Goal: Task Accomplishment & Management: Manage account settings

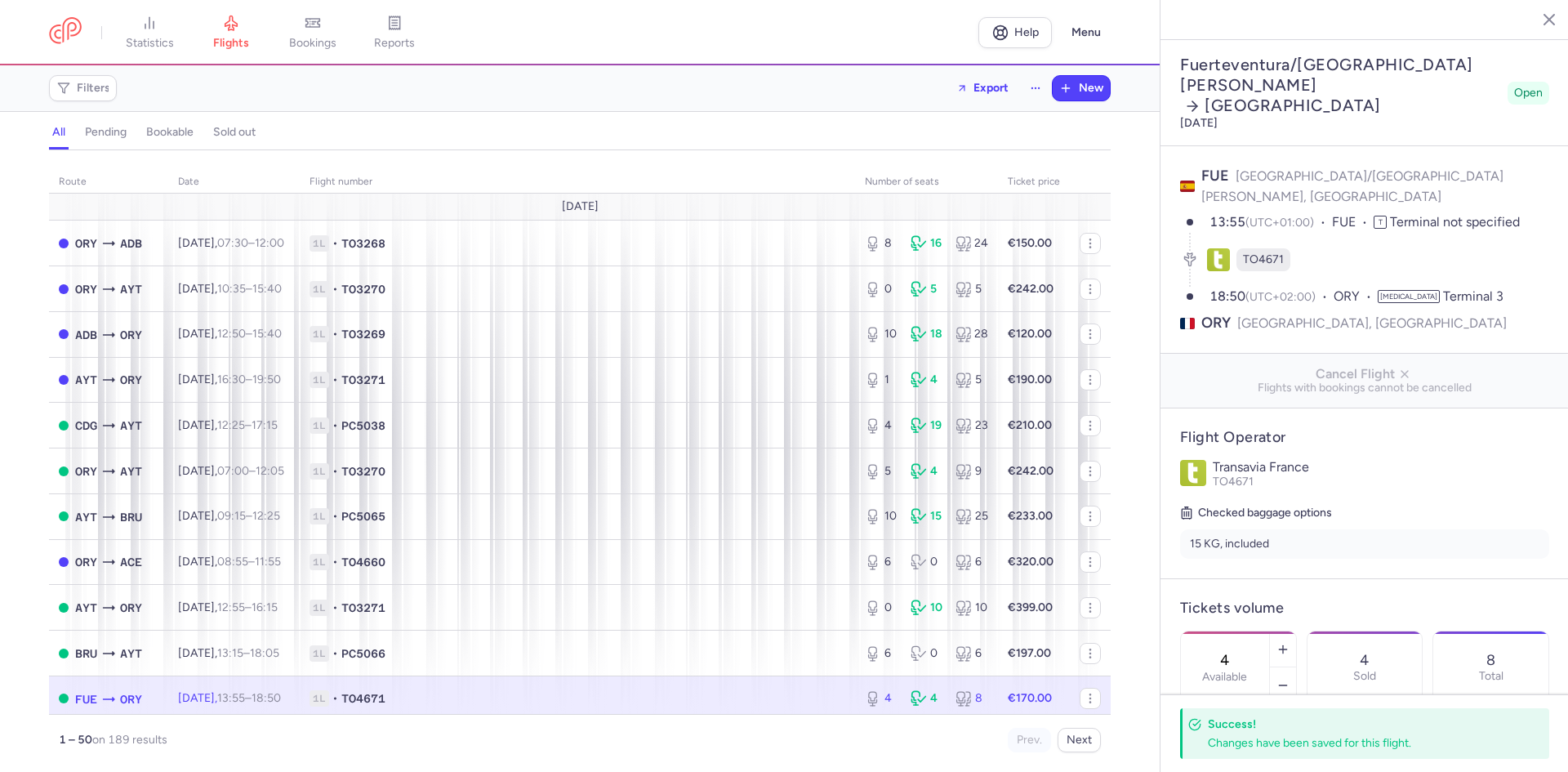
select select "hours"
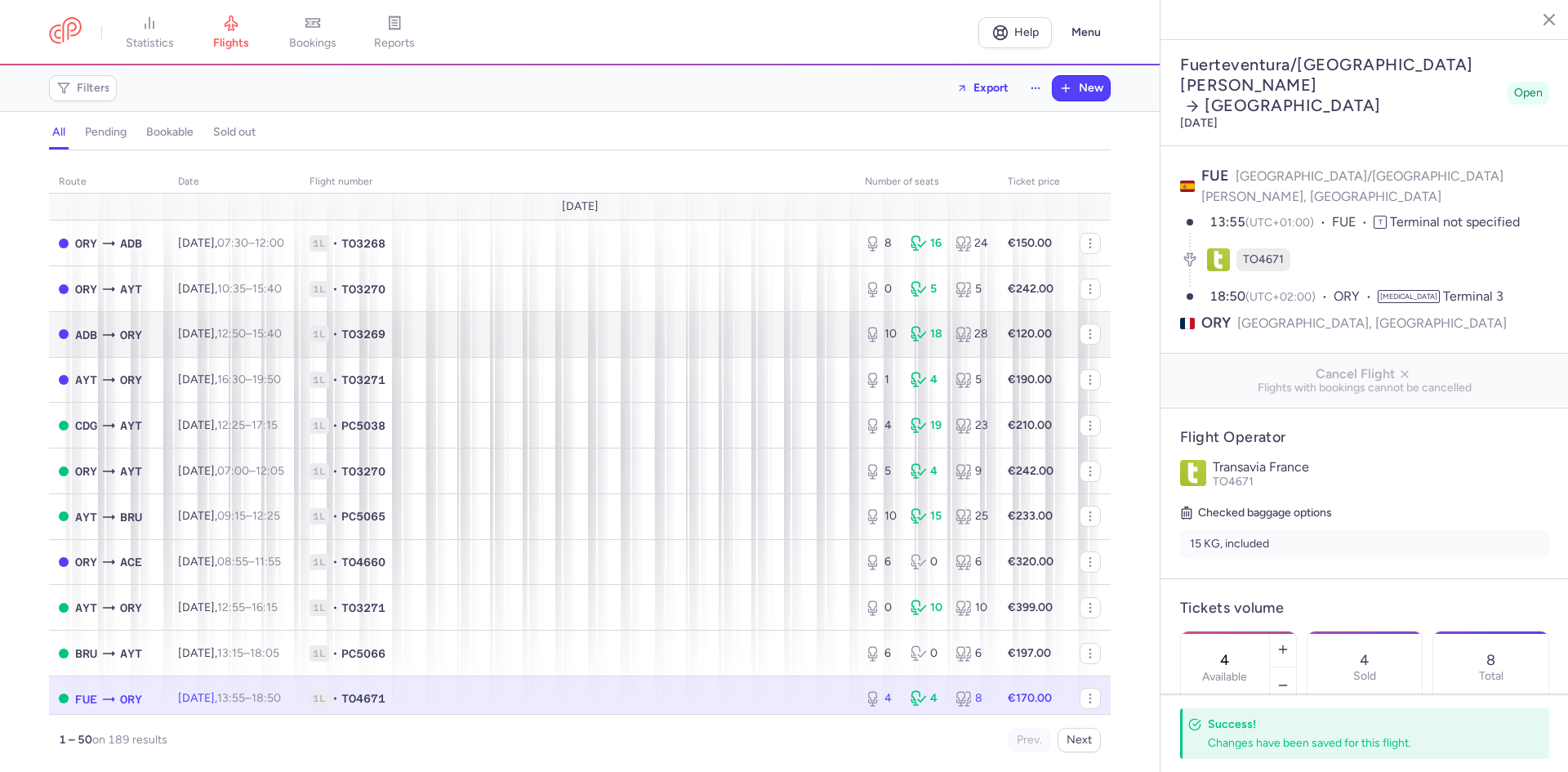
scroll to position [409, 0]
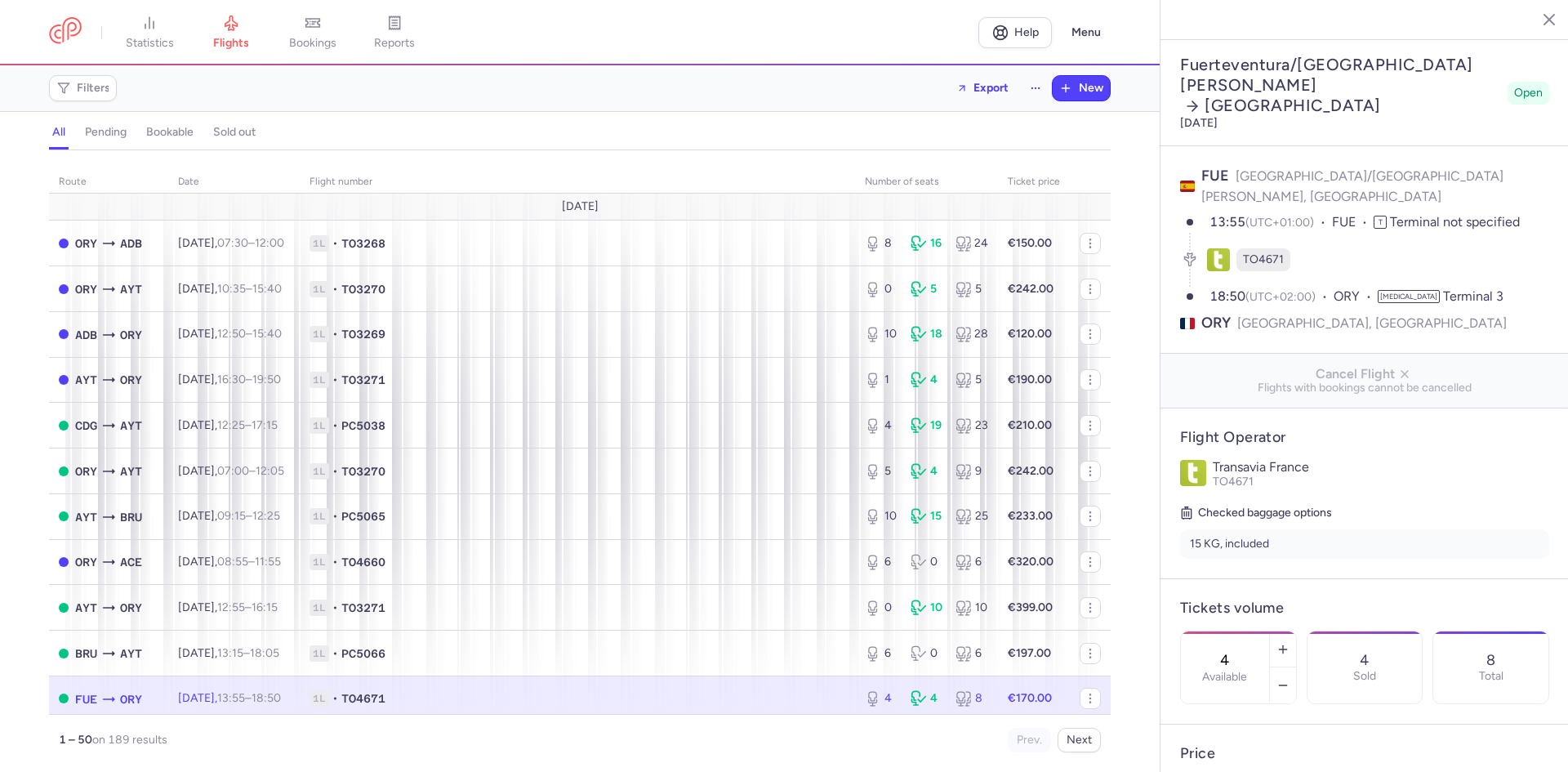
select select "hours"
click at [1539, 12] on icon "button" at bounding box center [1536, 19] width 16 height 16
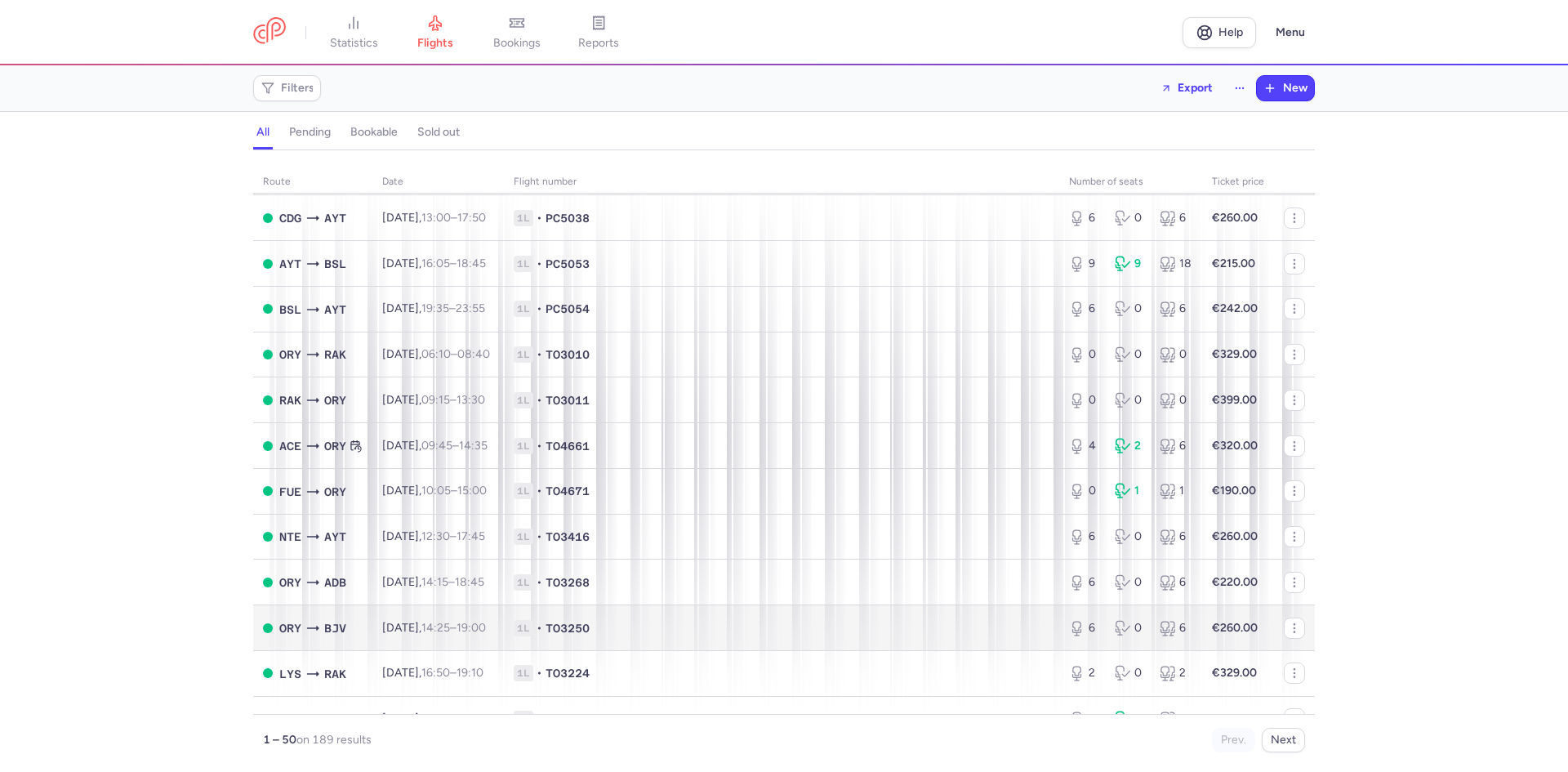
scroll to position [654, 0]
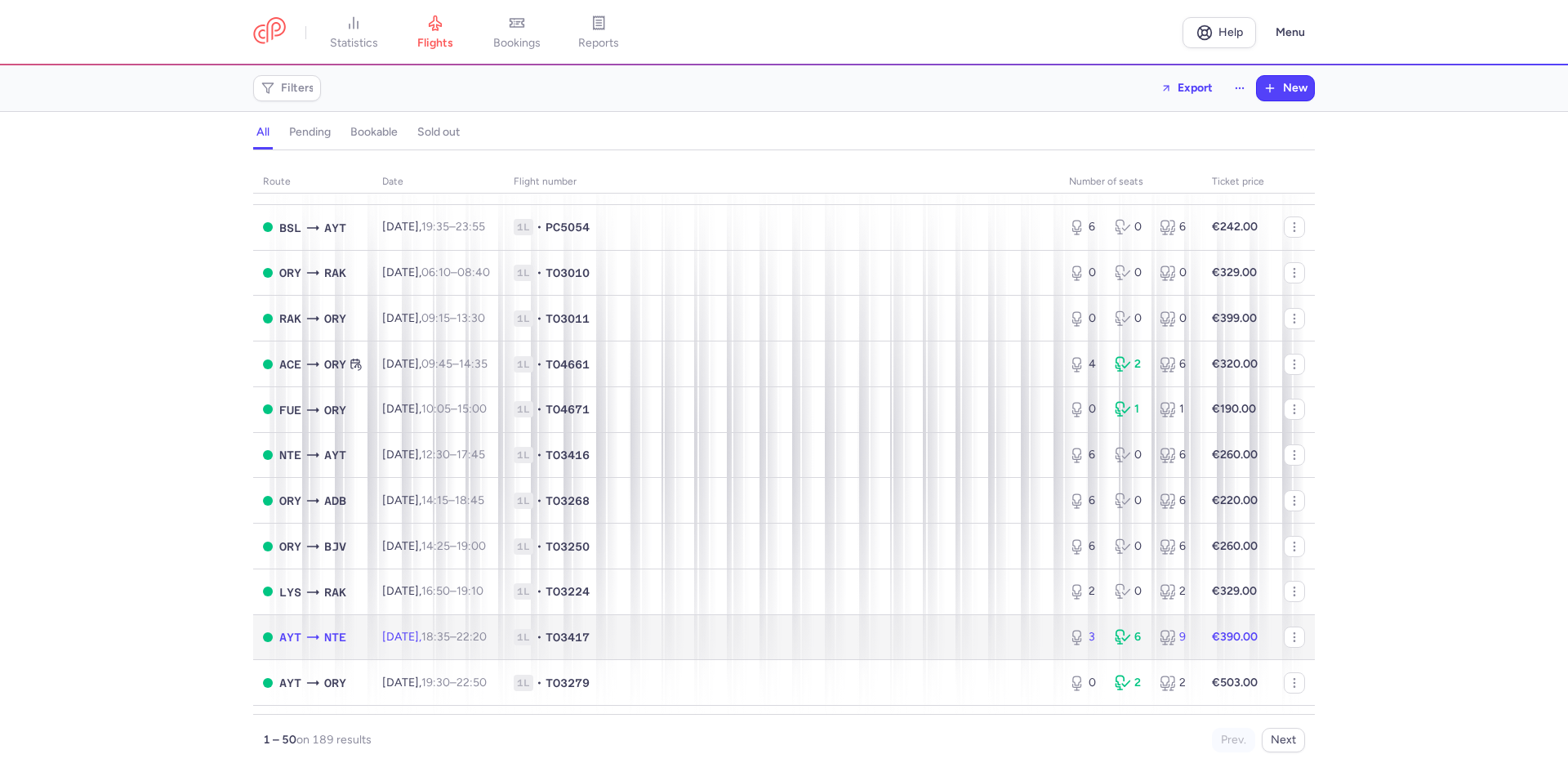
click at [770, 629] on span "1L • TO3417" at bounding box center [781, 637] width 535 height 16
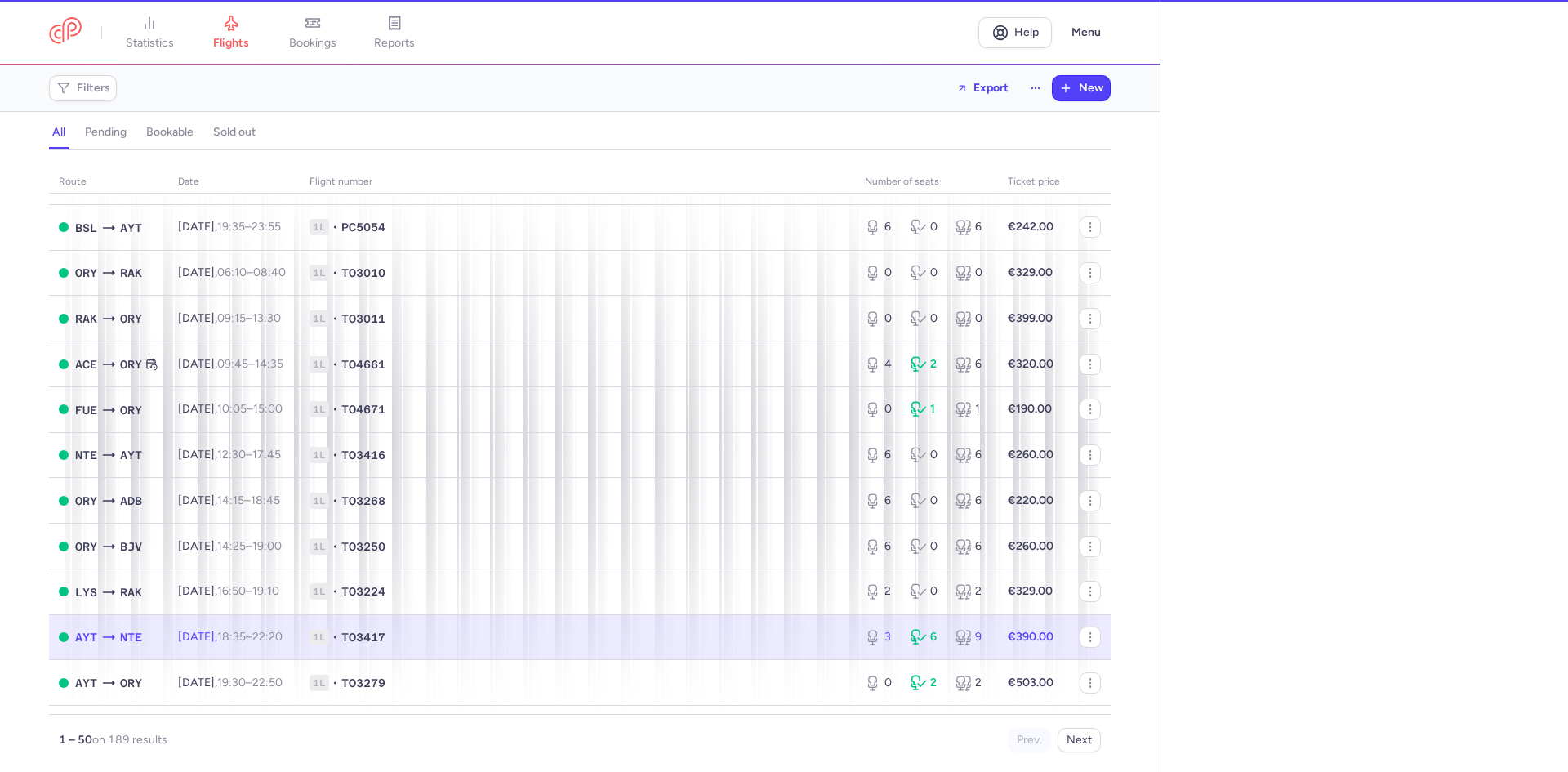
select select "days"
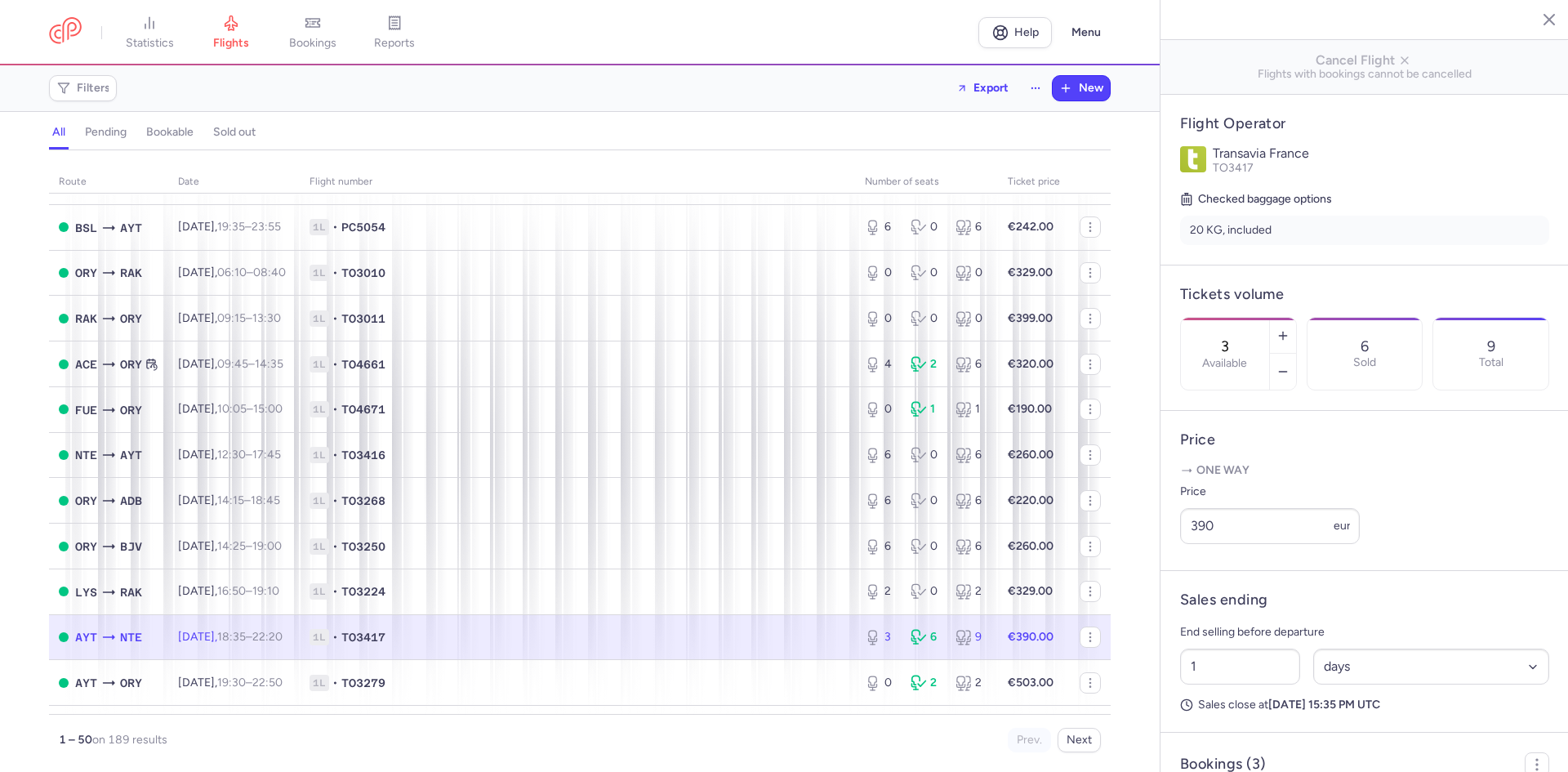
scroll to position [327, 0]
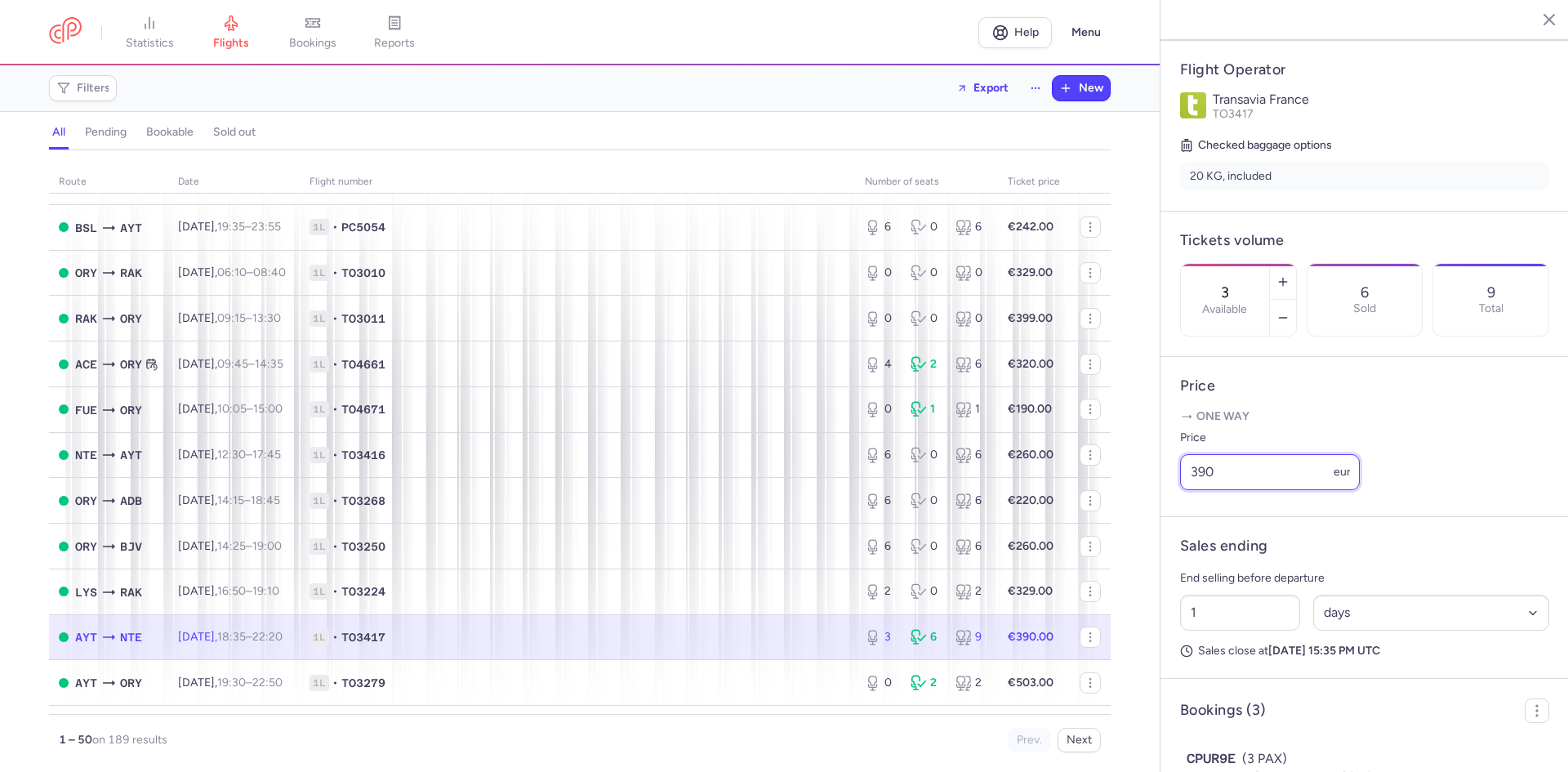
click at [1289, 490] on input "390" at bounding box center [1269, 472] width 180 height 36
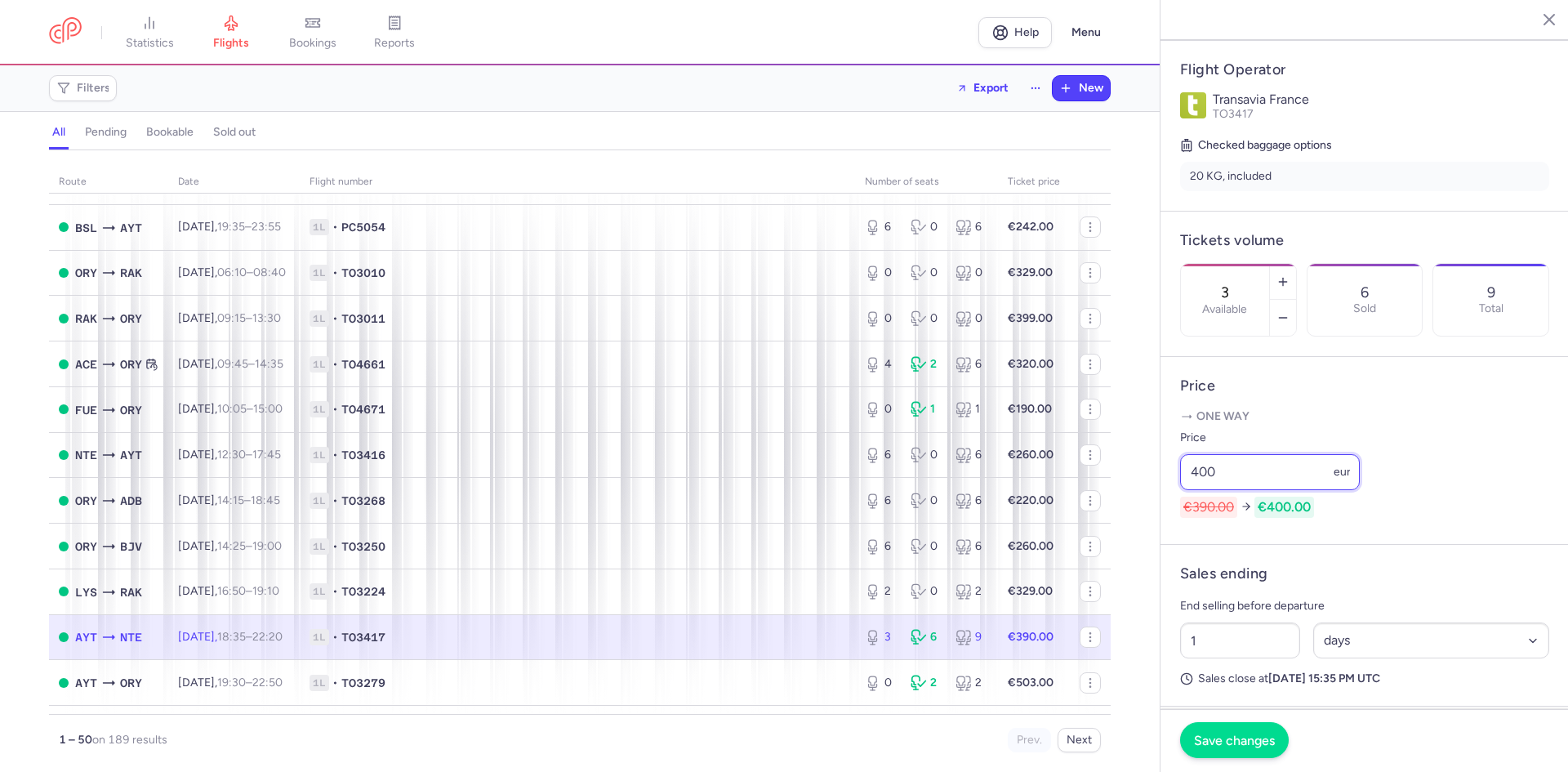
type input "400"
click at [1258, 742] on span "Save changes" at bounding box center [1234, 739] width 81 height 14
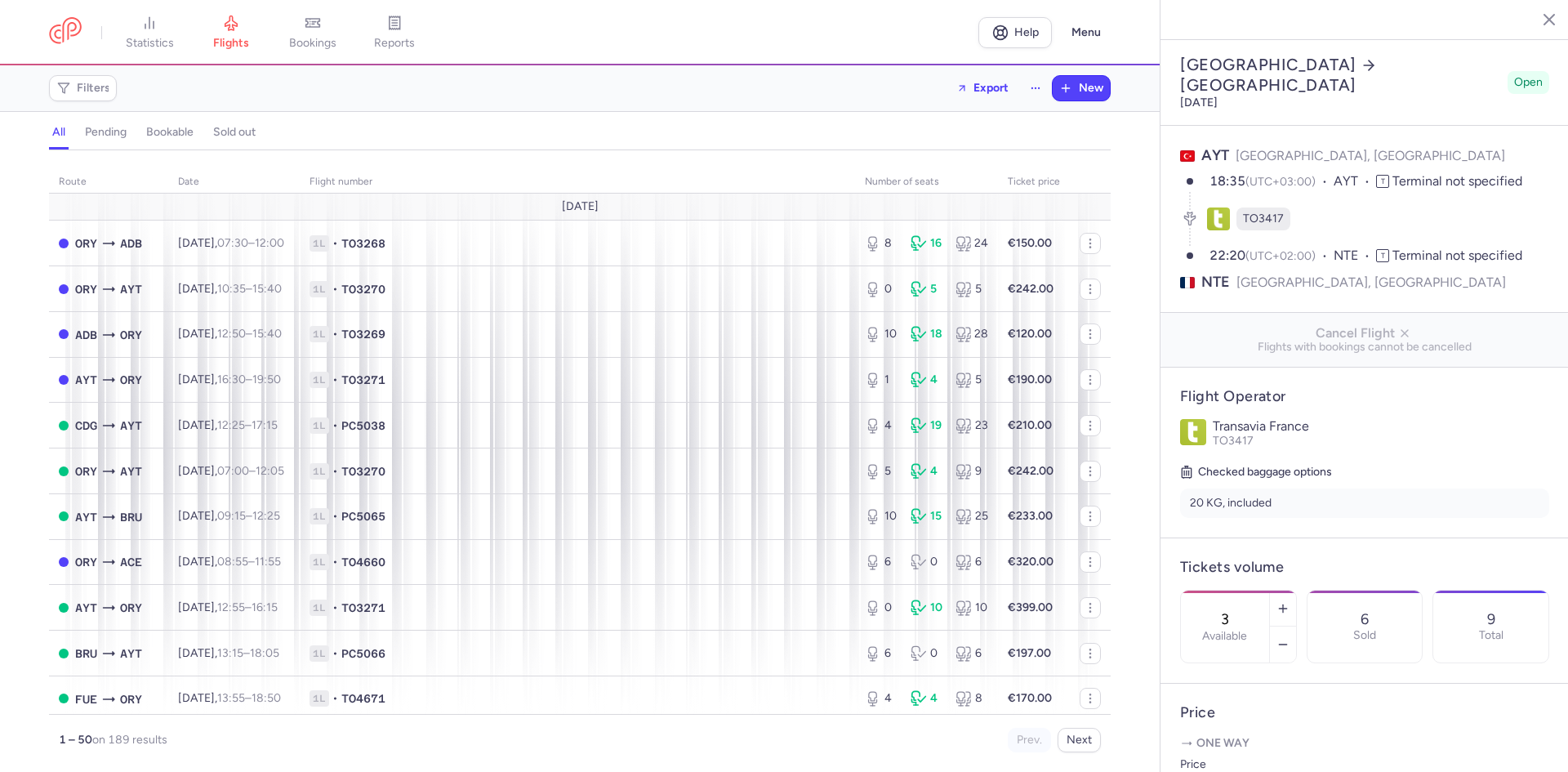
select select "days"
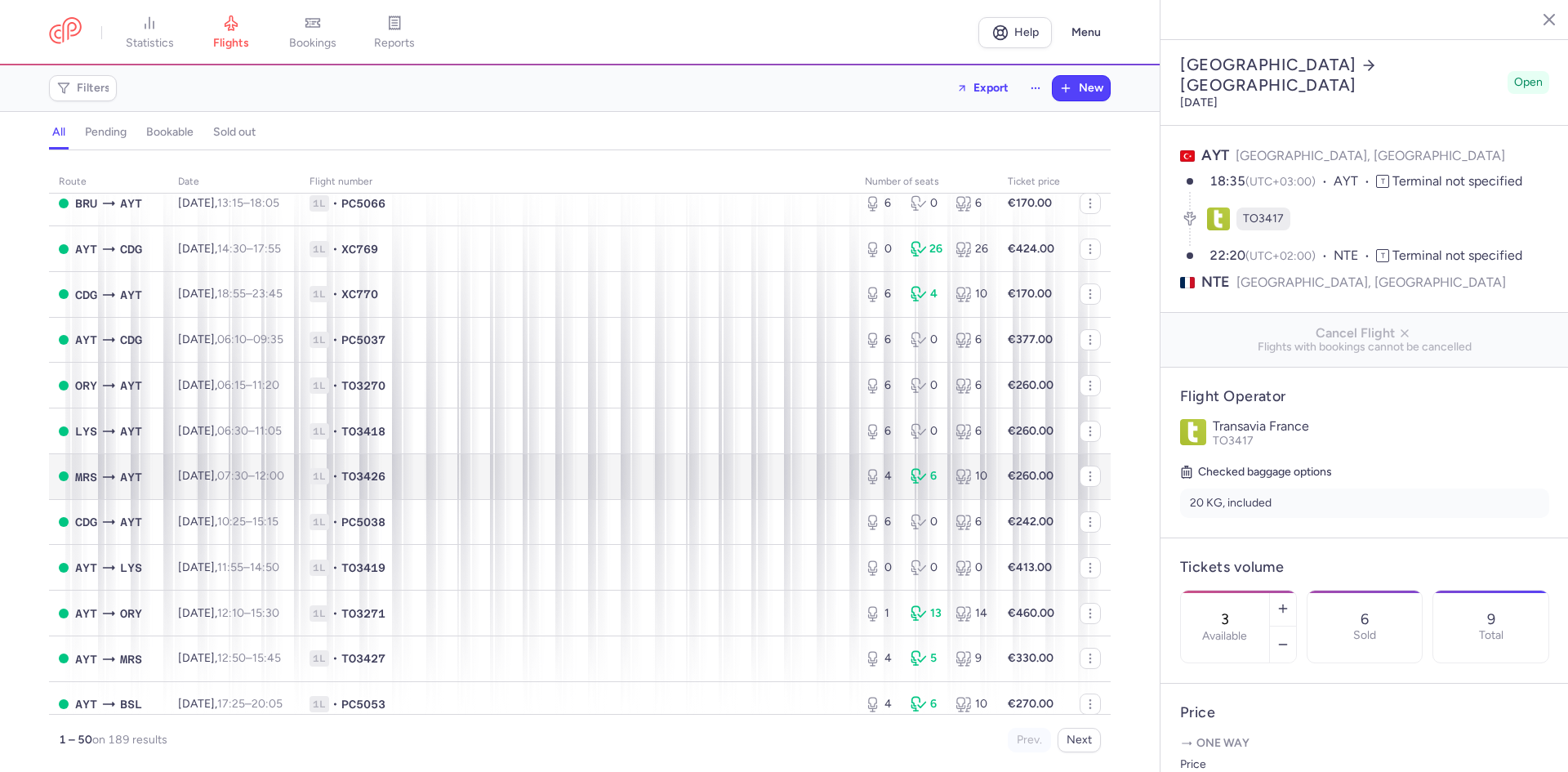
scroll to position [1783, 0]
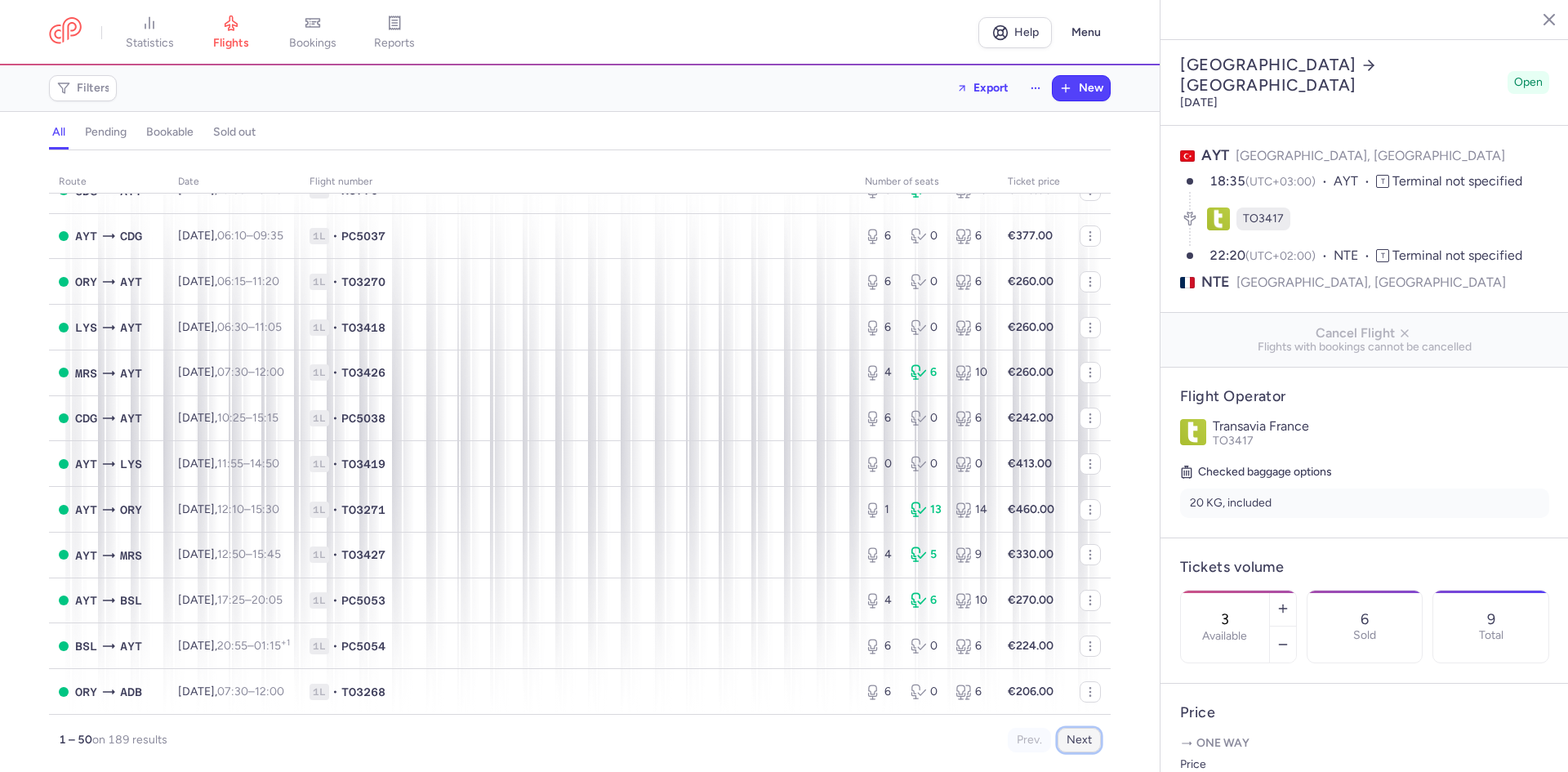
click at [1088, 746] on button "Next" at bounding box center [1078, 740] width 43 height 24
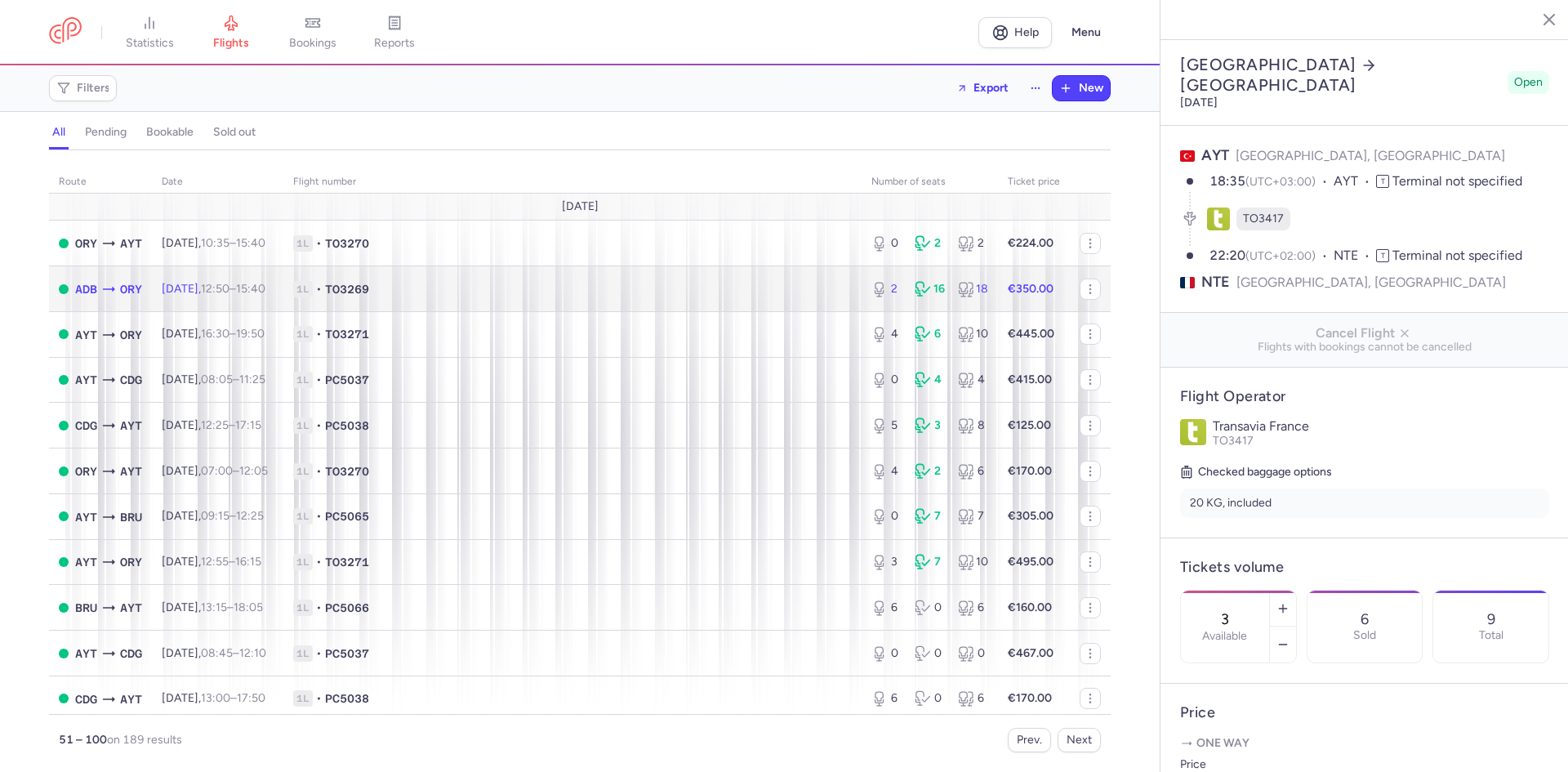
click at [697, 293] on span "1L • TO3269" at bounding box center [572, 289] width 559 height 16
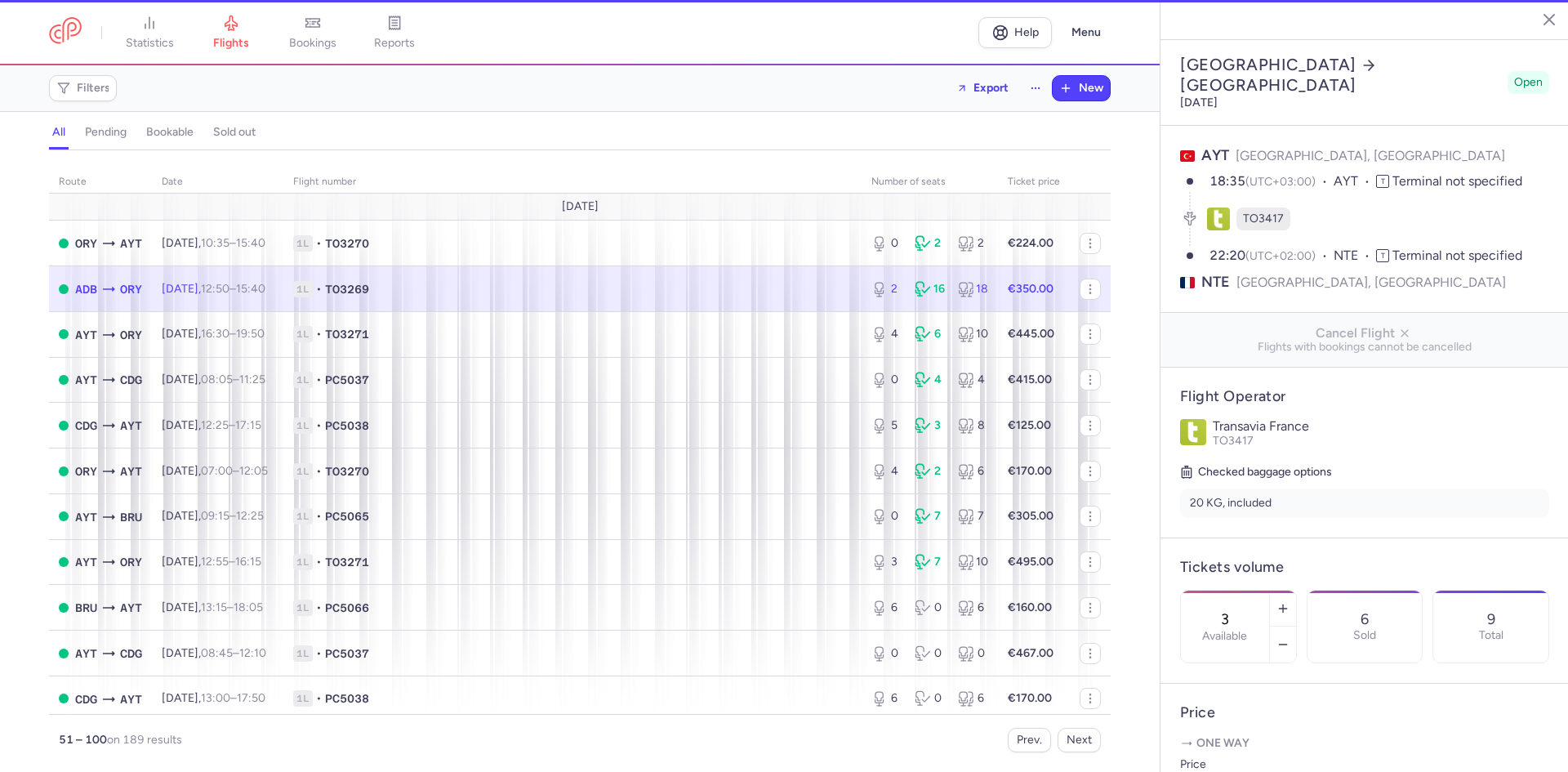
type input "2"
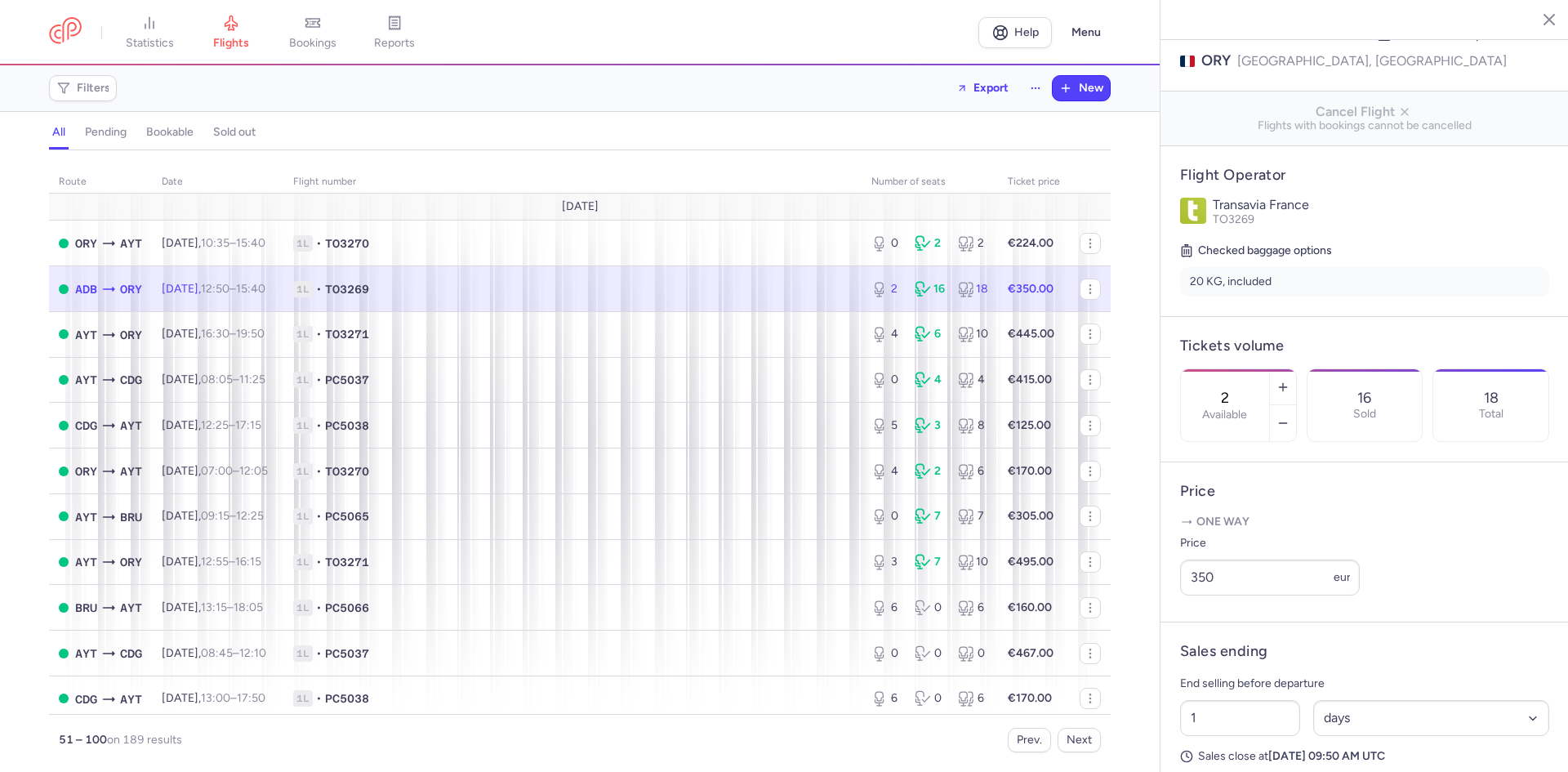
scroll to position [245, 0]
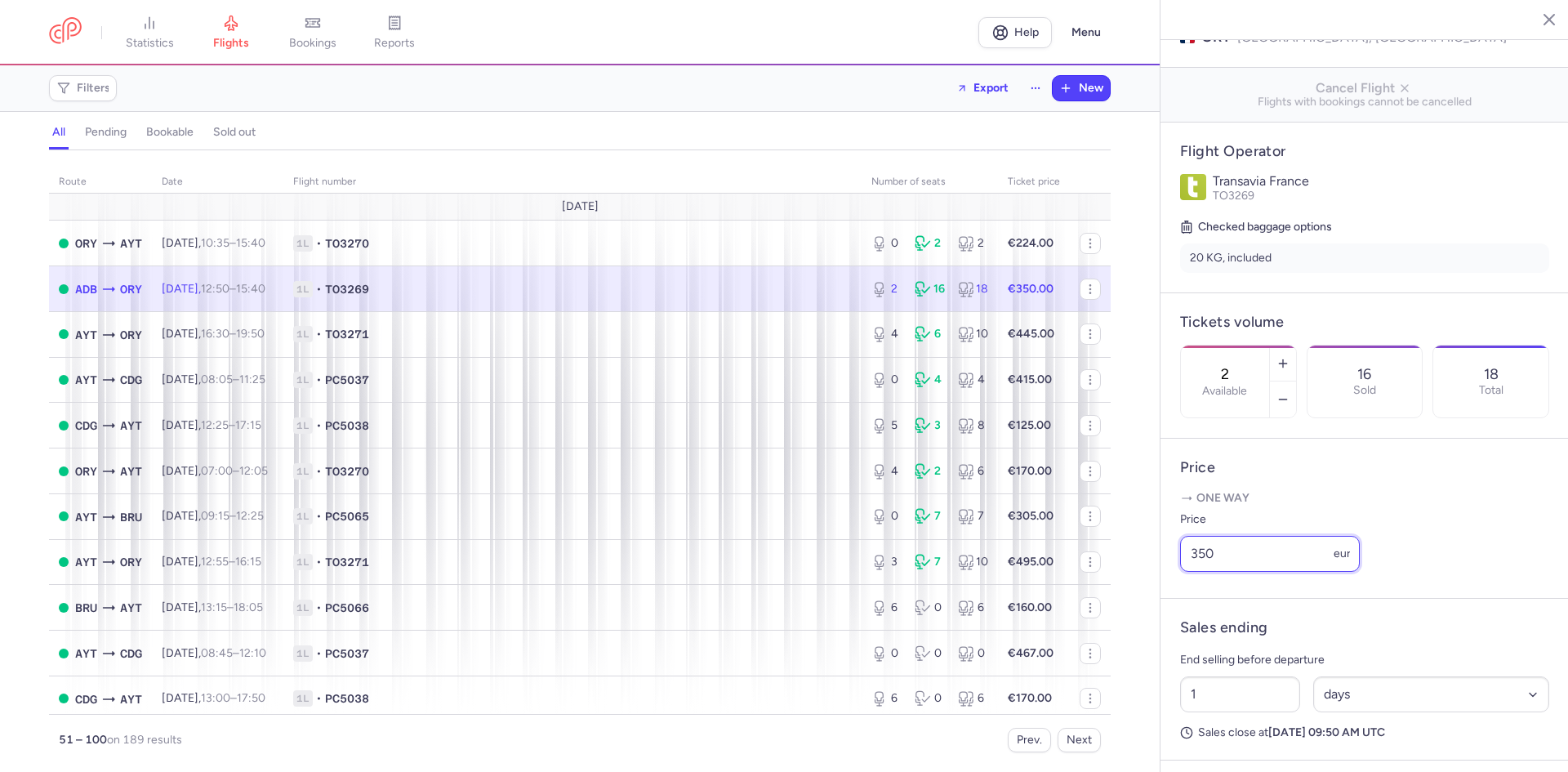
click at [1245, 572] on input "350" at bounding box center [1269, 553] width 180 height 36
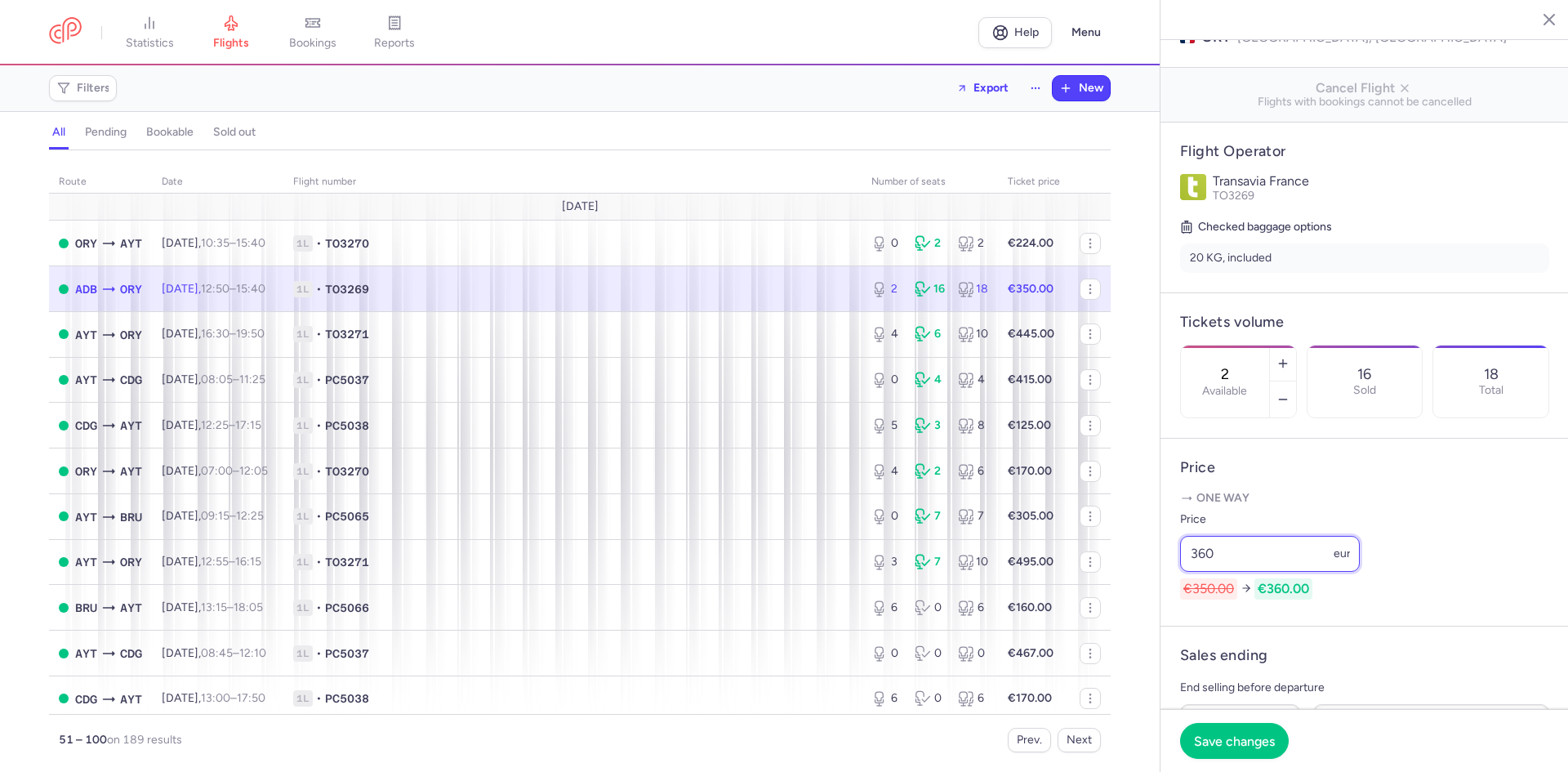
type input "360"
click at [1225, 742] on span "Save changes" at bounding box center [1234, 739] width 81 height 14
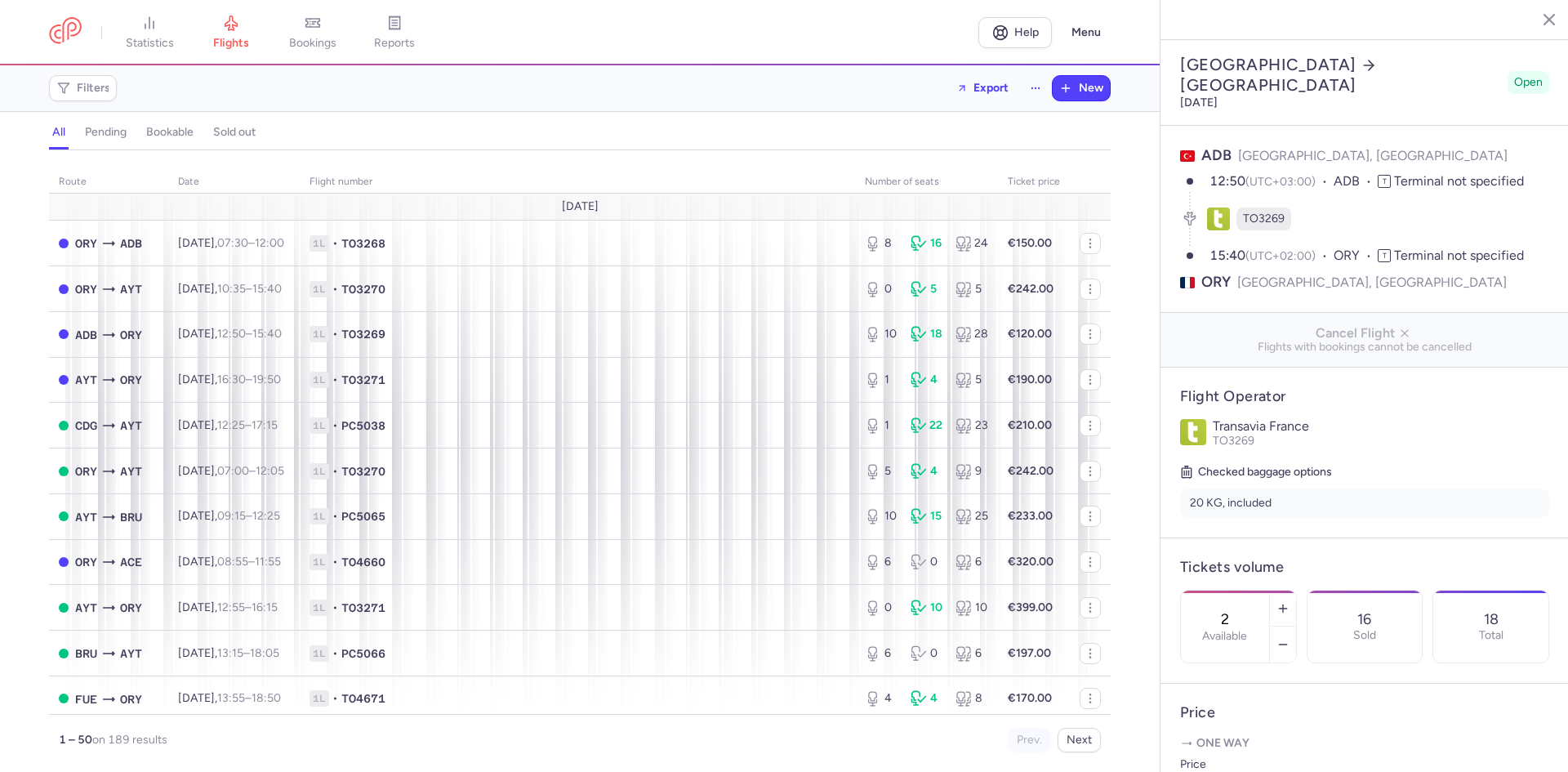
select select "days"
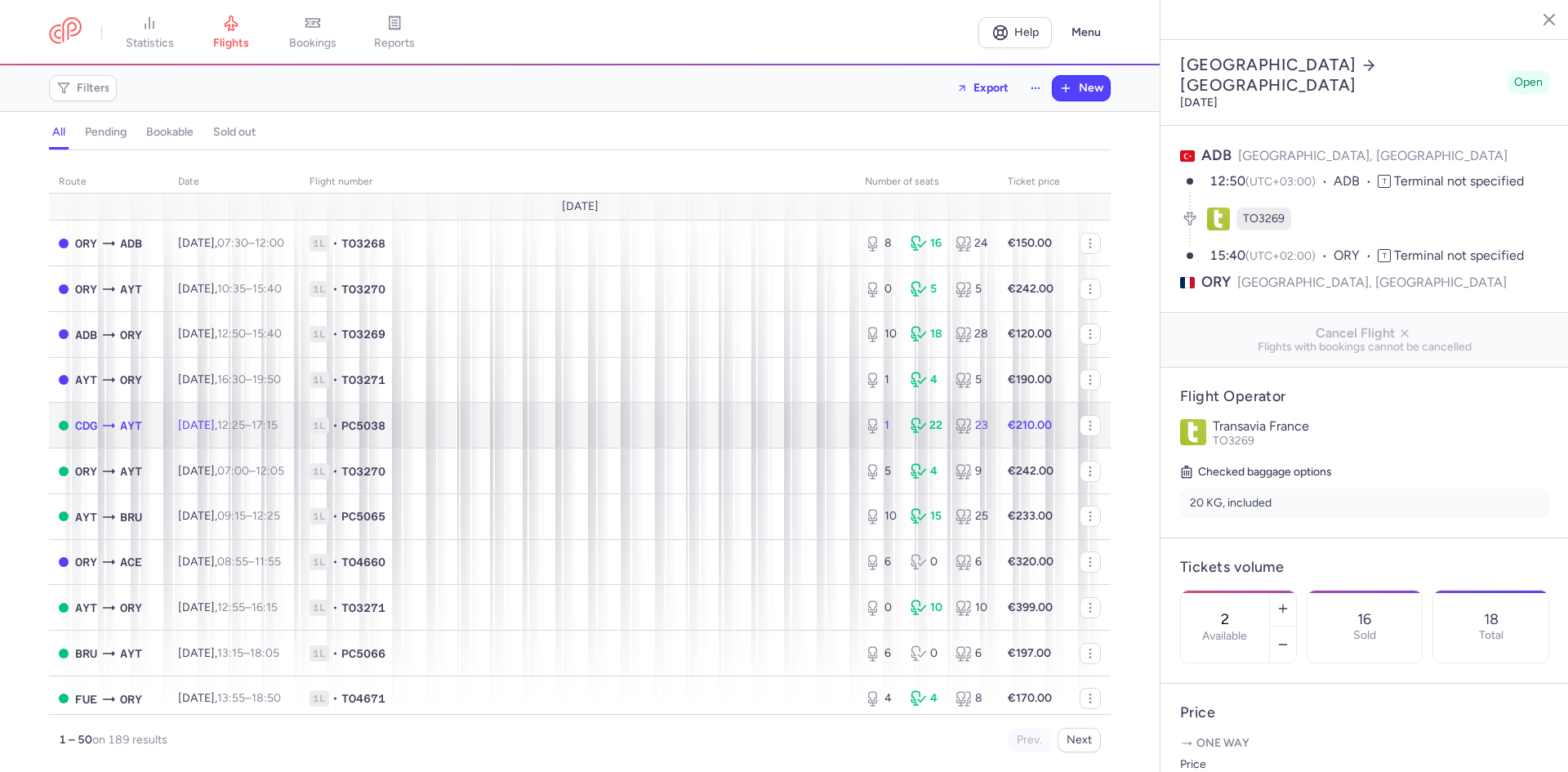
click at [626, 423] on span "1L • PC5038" at bounding box center [578, 425] width 535 height 16
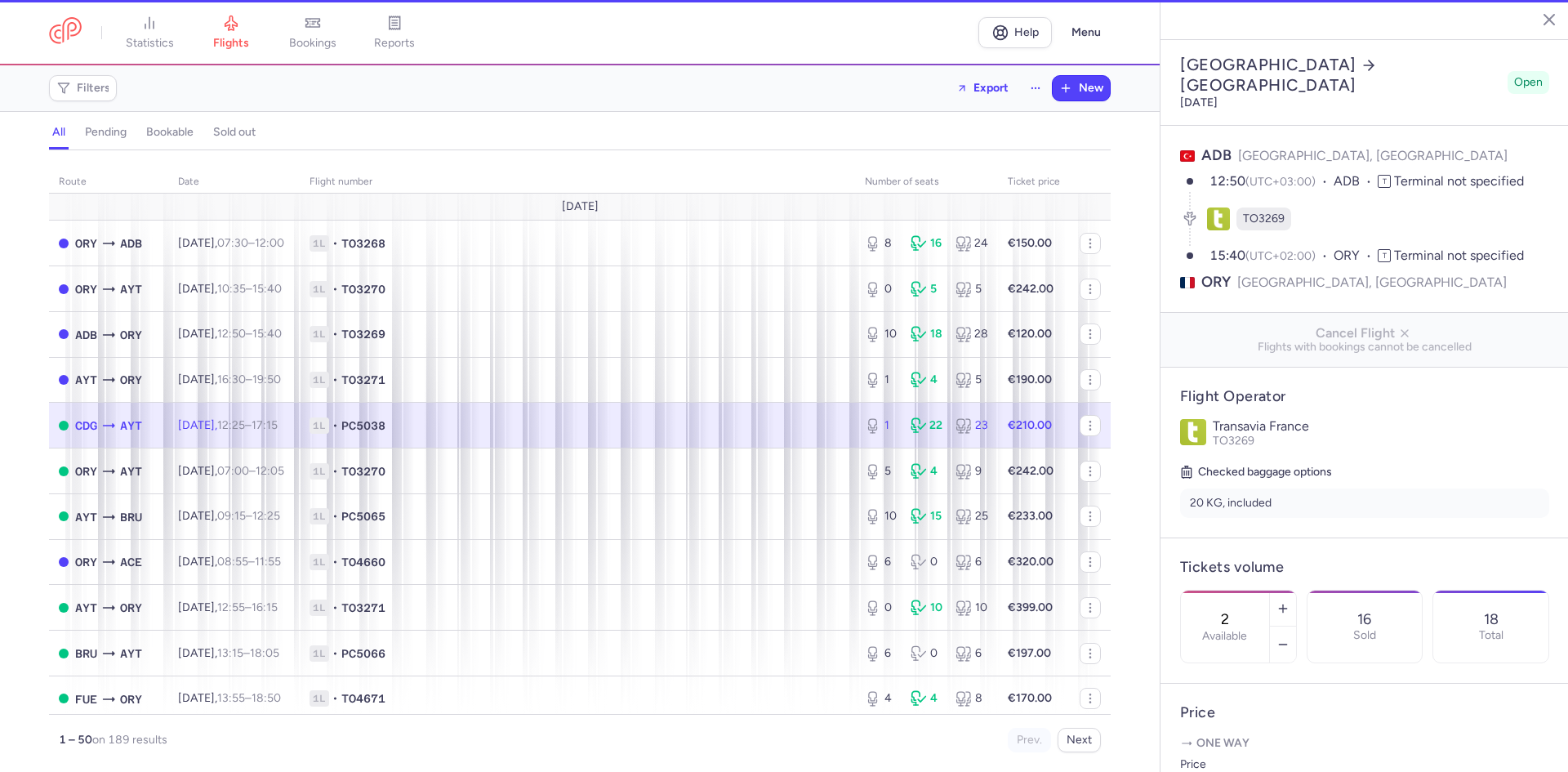
type input "1"
type input "12"
select select "hours"
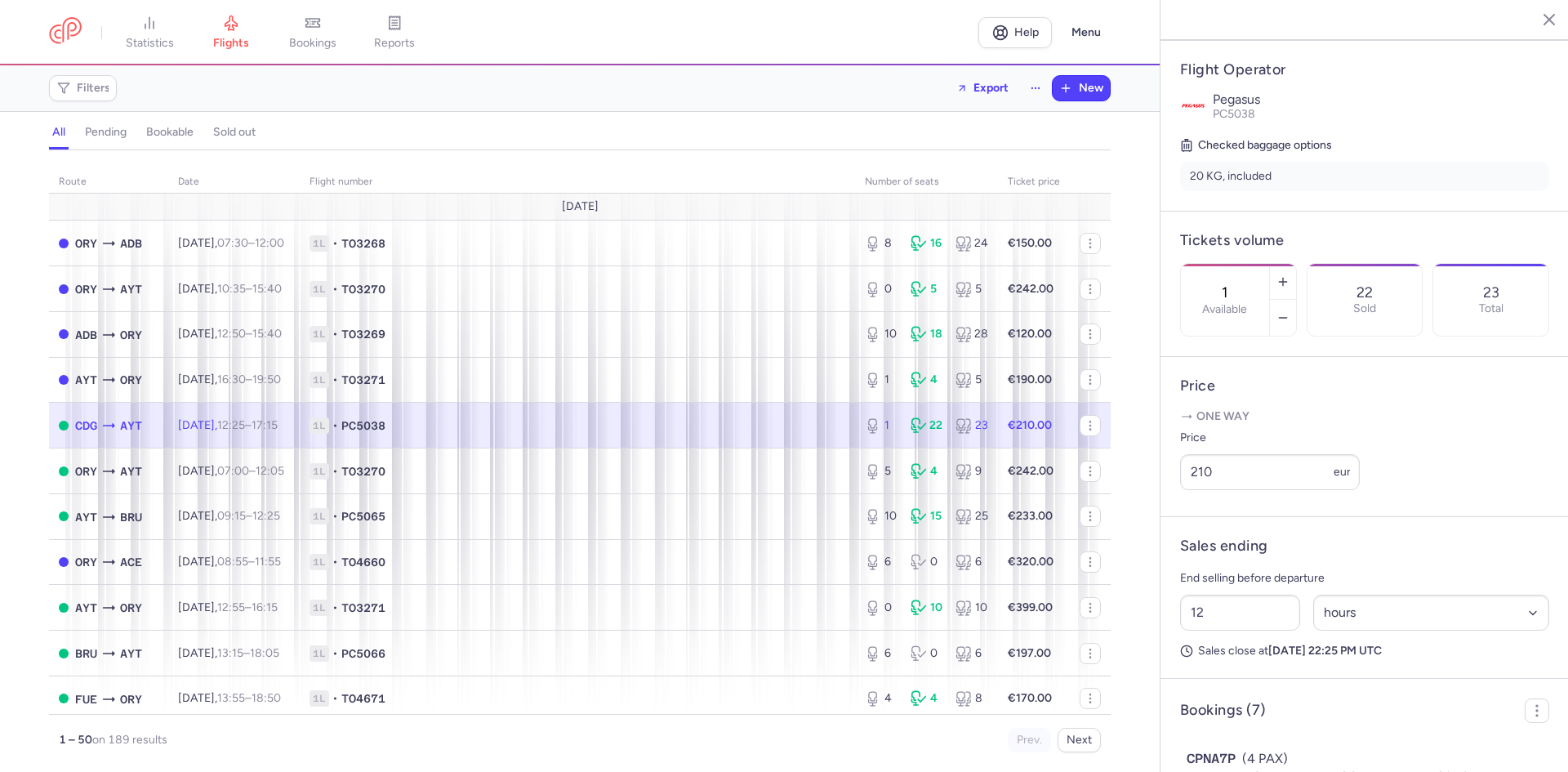
scroll to position [409, 0]
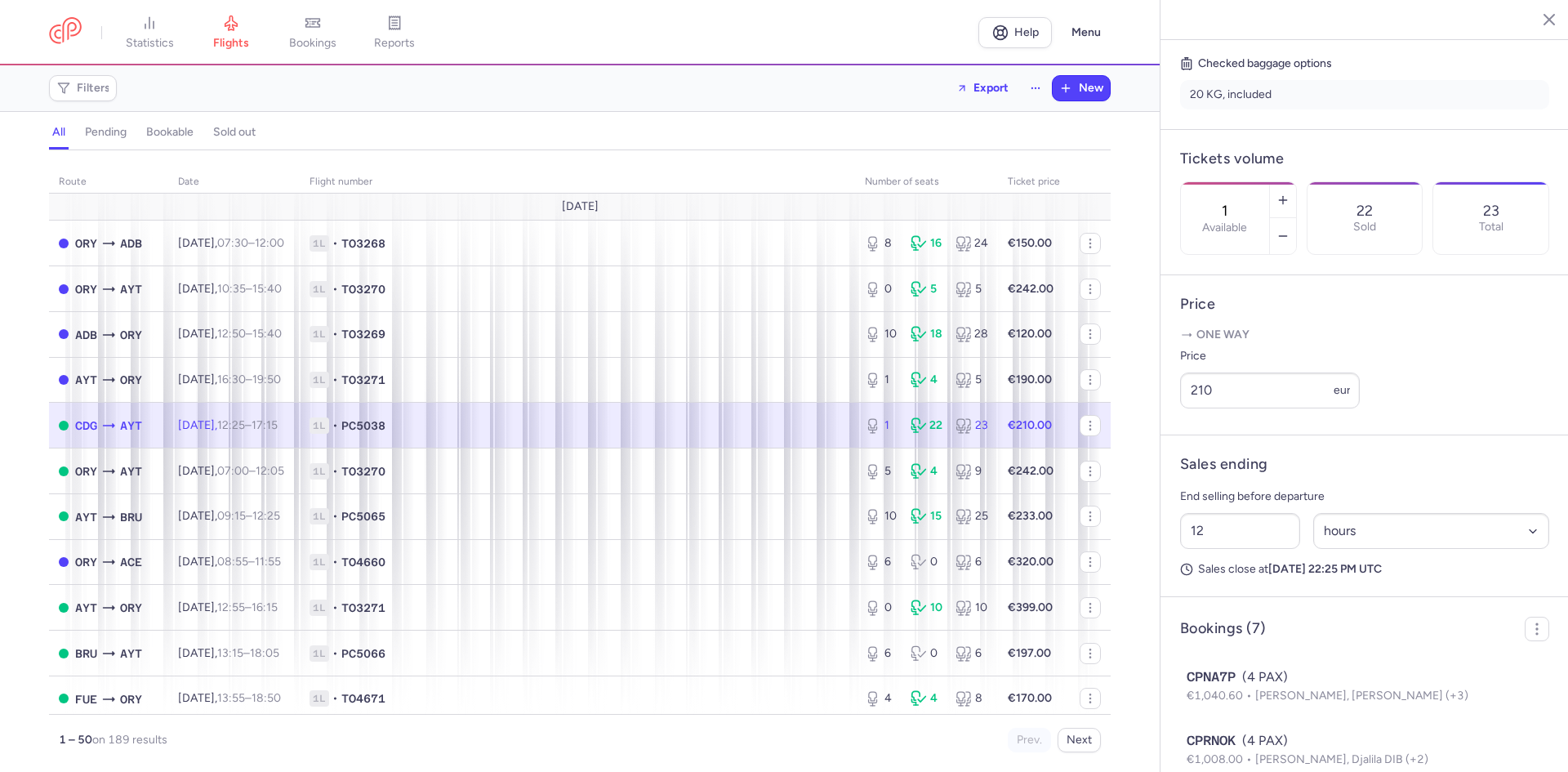
click at [569, 432] on span "1L • PC5038" at bounding box center [578, 425] width 535 height 16
click at [1213, 407] on input "210" at bounding box center [1269, 390] width 180 height 36
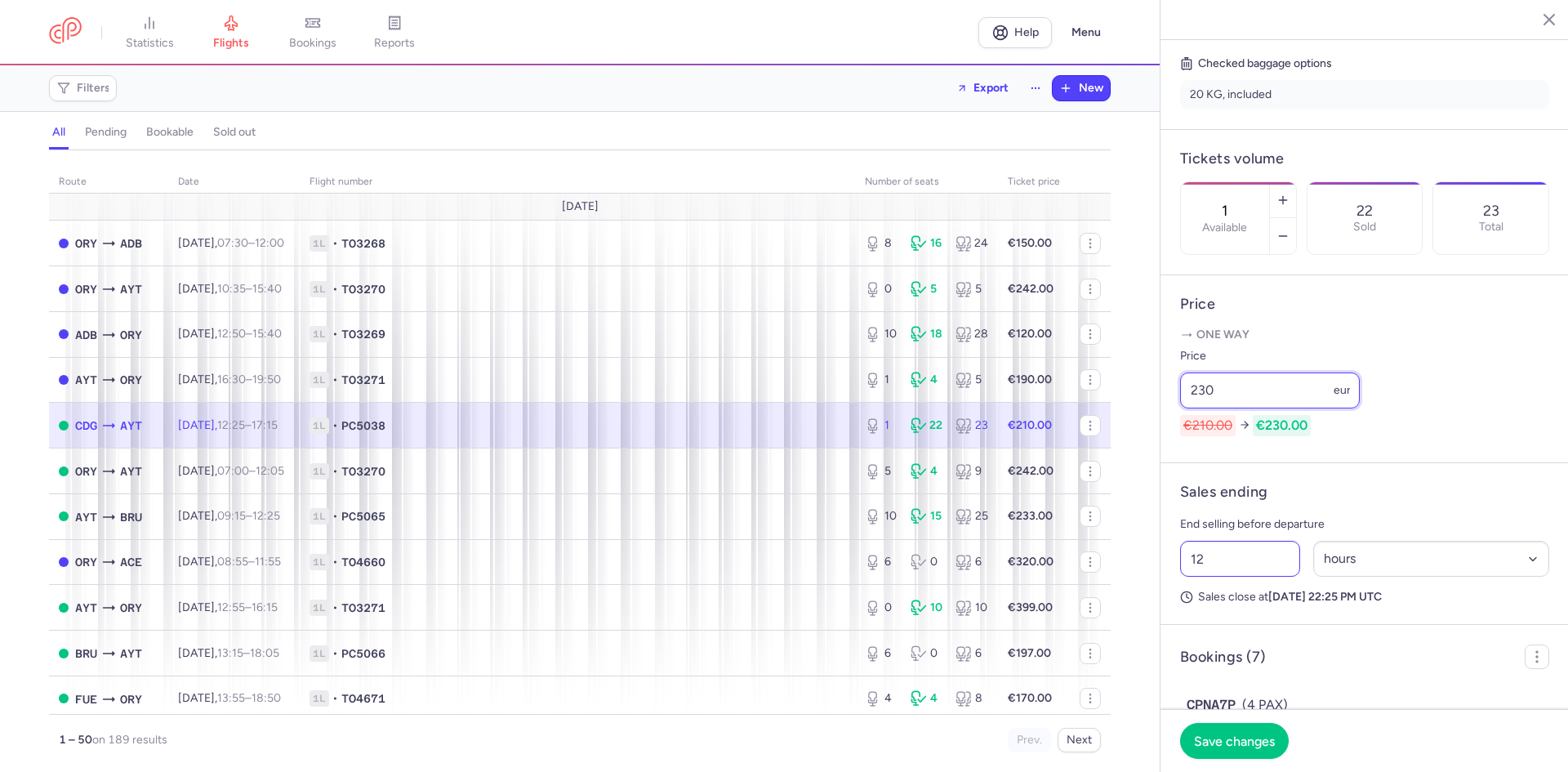
type input "230"
click at [1227, 577] on input "12" at bounding box center [1240, 558] width 120 height 36
type input "6"
click at [1228, 733] on span "Save changes" at bounding box center [1234, 739] width 81 height 14
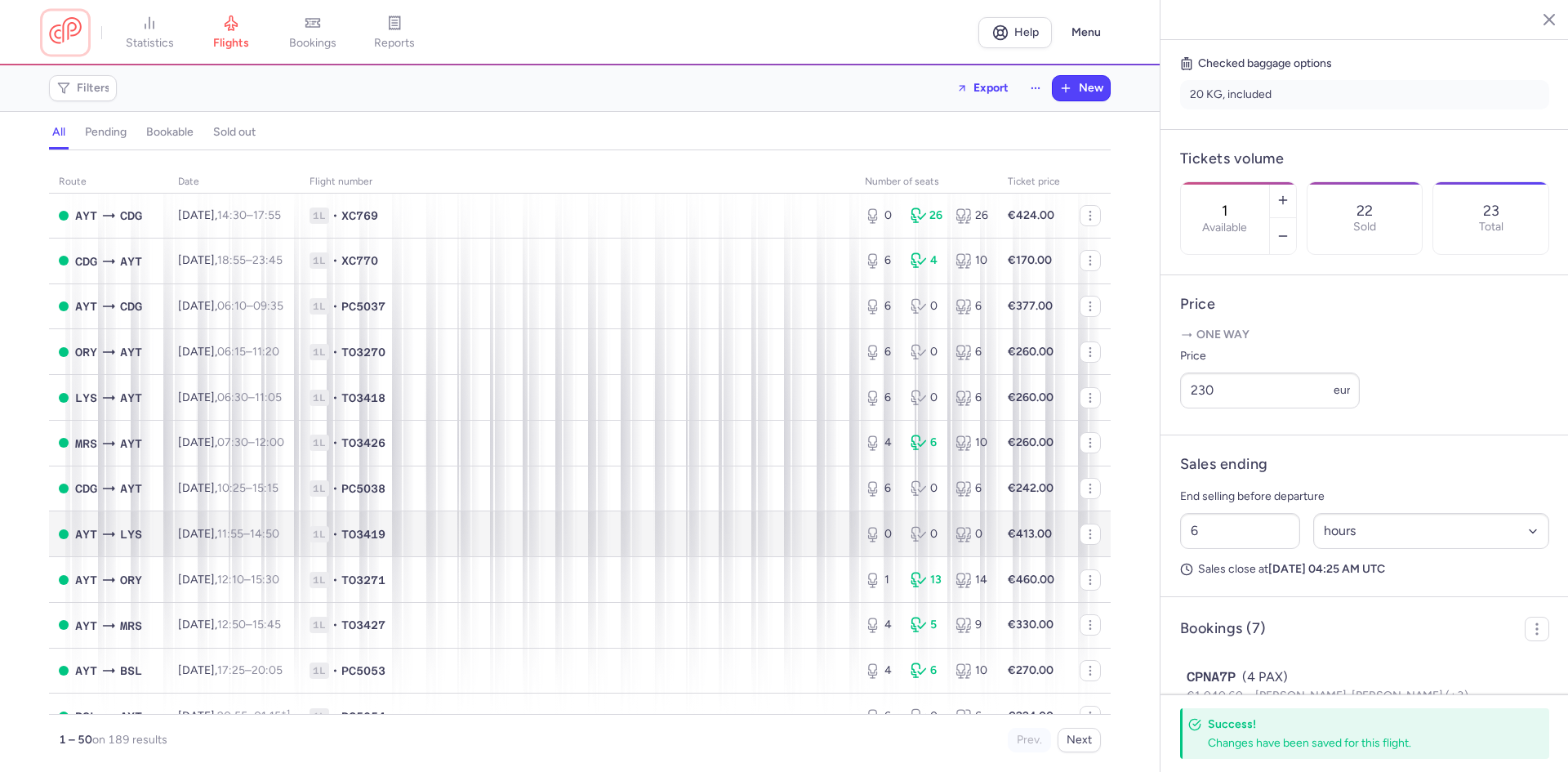
scroll to position [1783, 0]
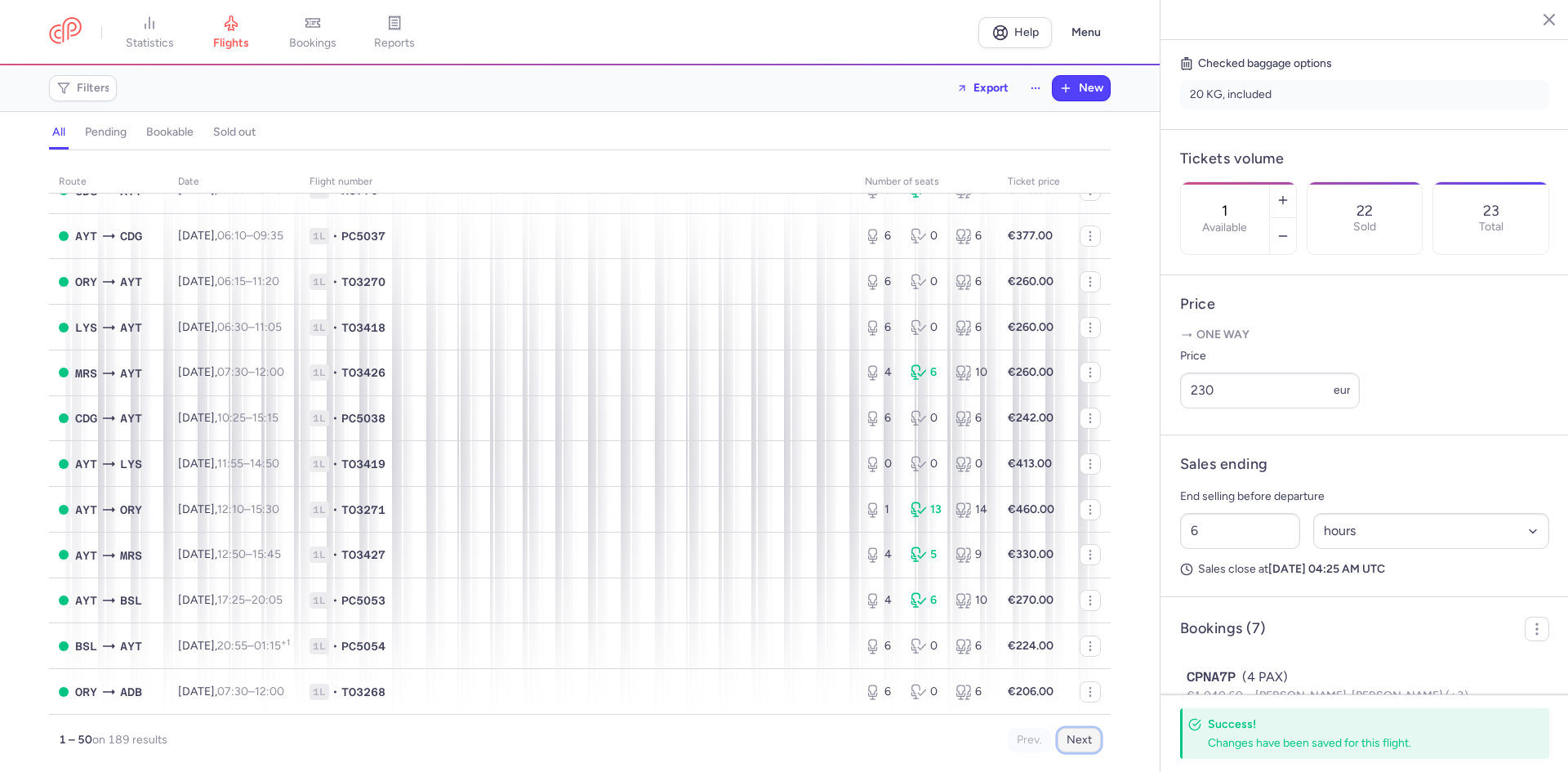
click at [1091, 743] on button "Next" at bounding box center [1078, 740] width 43 height 24
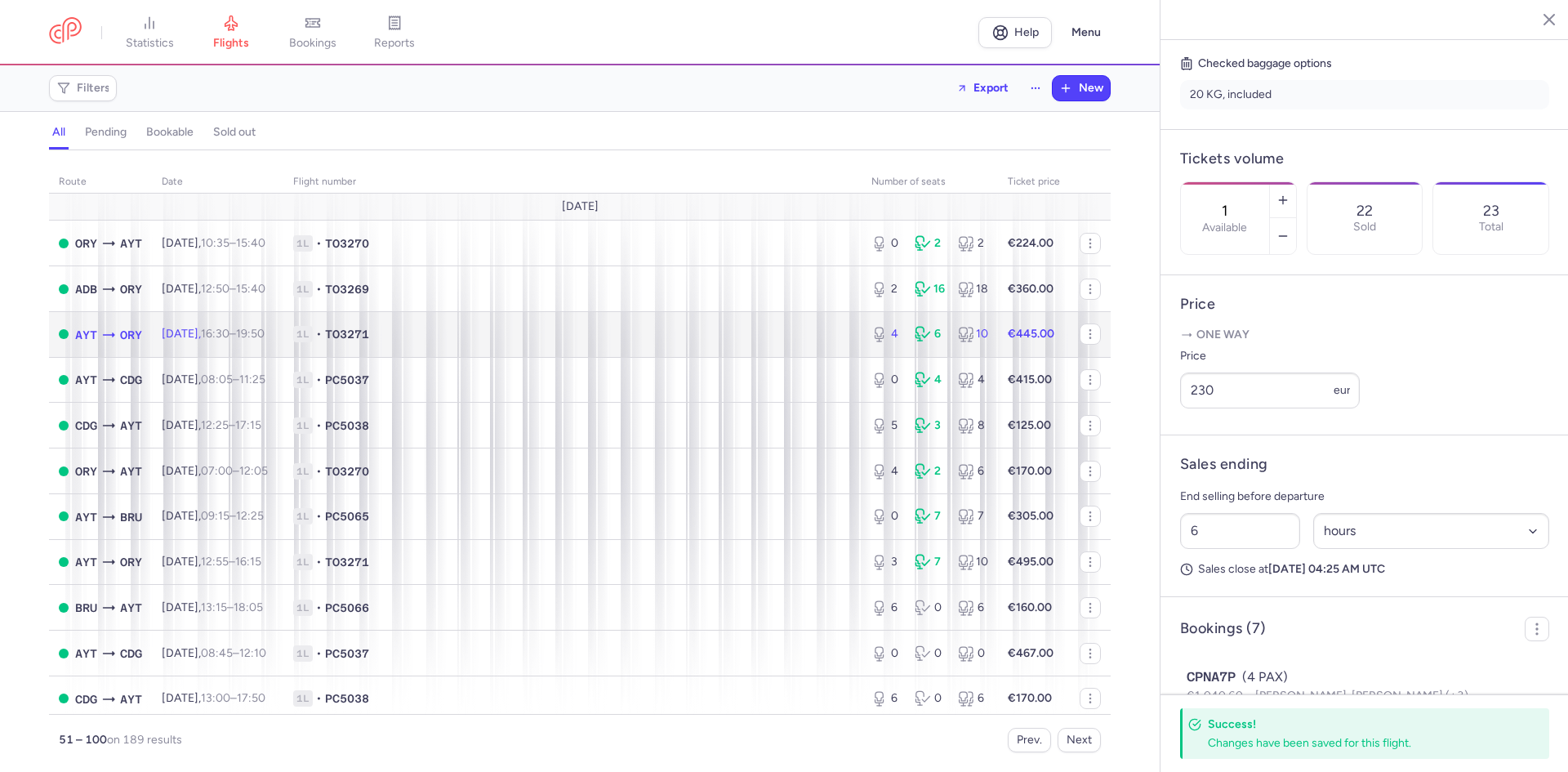
click at [504, 337] on span "1L • TO3271" at bounding box center [572, 334] width 559 height 16
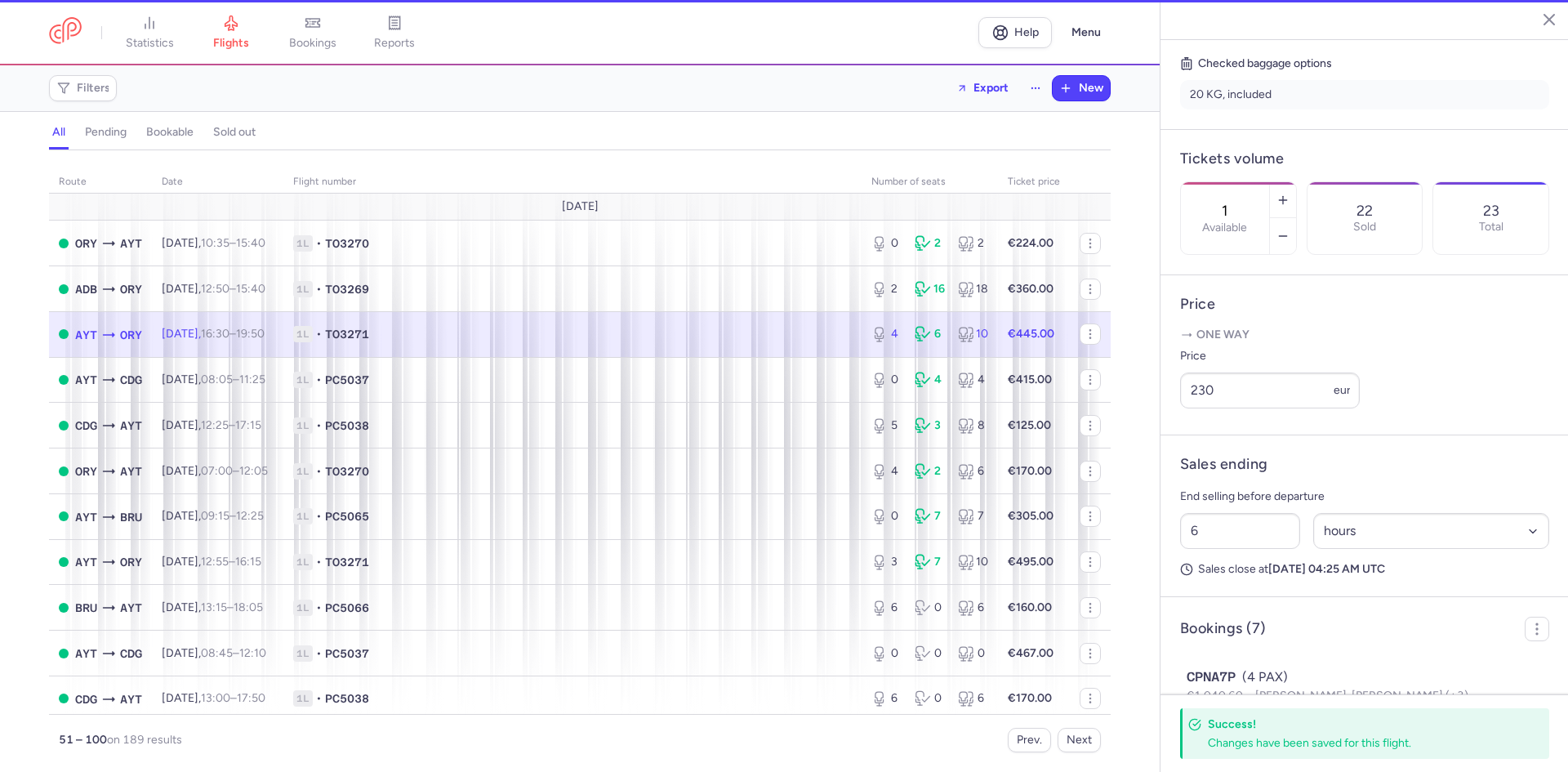
type input "4"
type input "1"
select select "days"
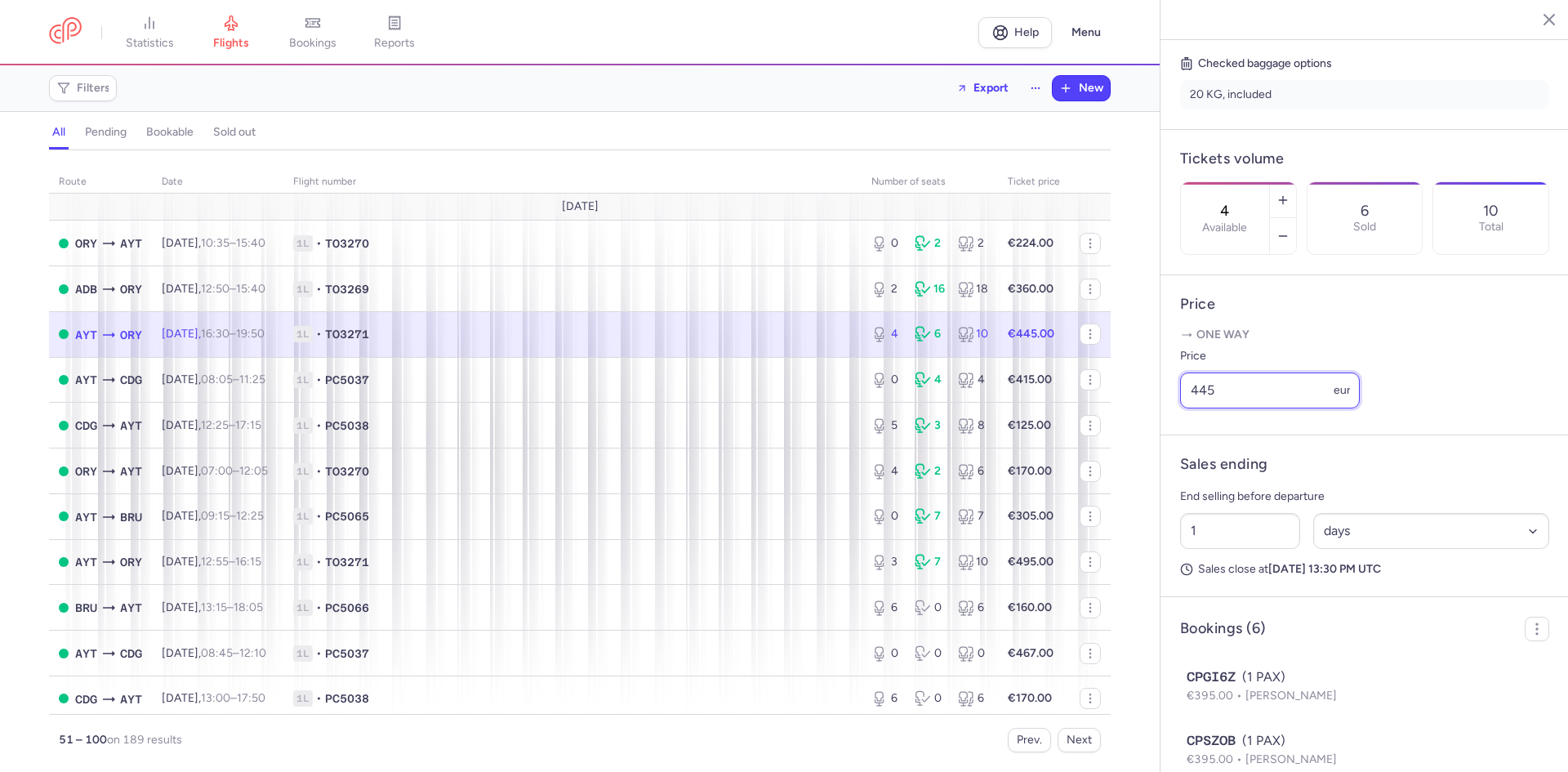
click at [1229, 409] on input "445" at bounding box center [1269, 390] width 180 height 36
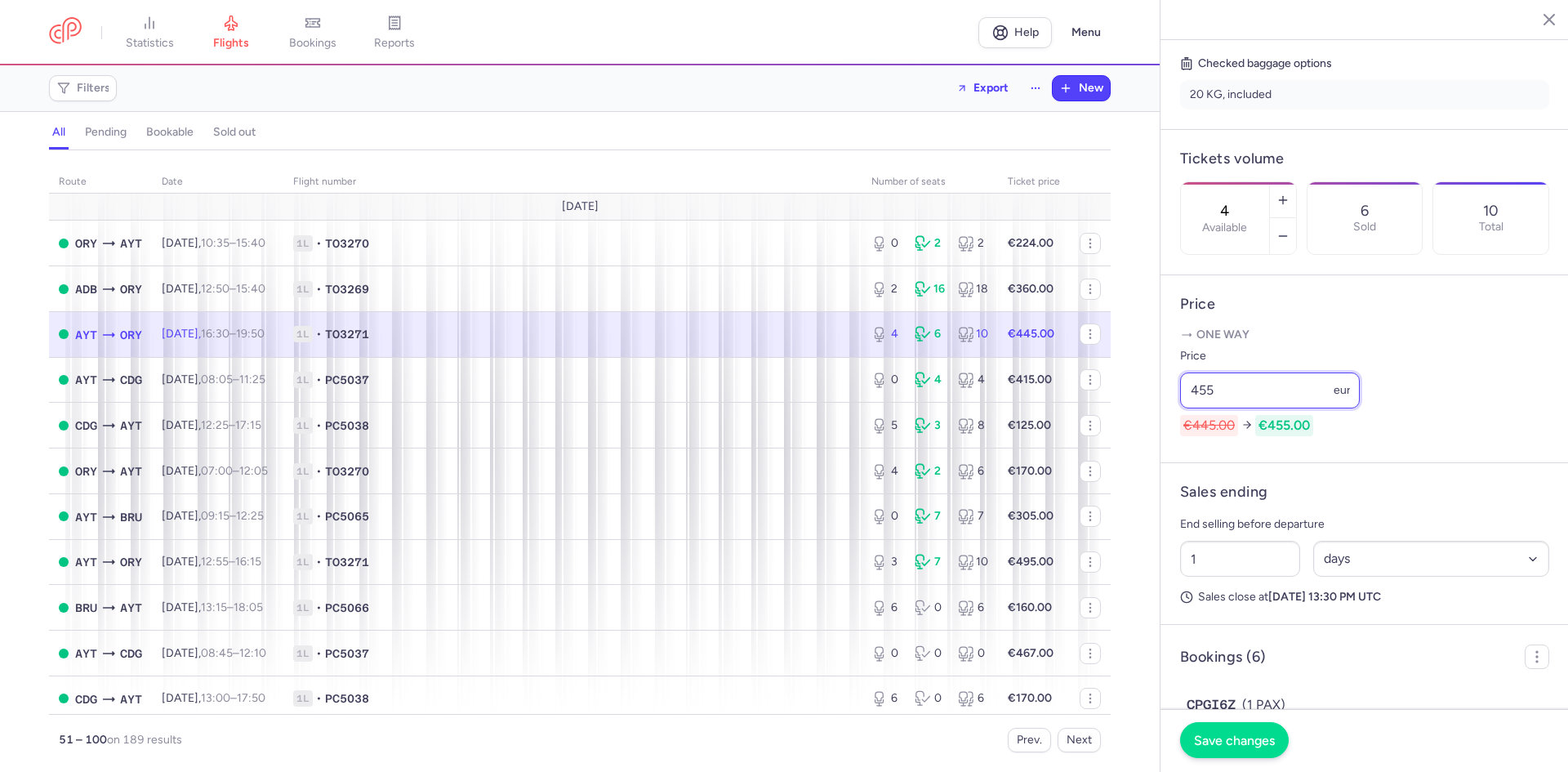
type input "455"
click at [1245, 733] on span "Save changes" at bounding box center [1234, 739] width 81 height 14
